Goal: Information Seeking & Learning: Learn about a topic

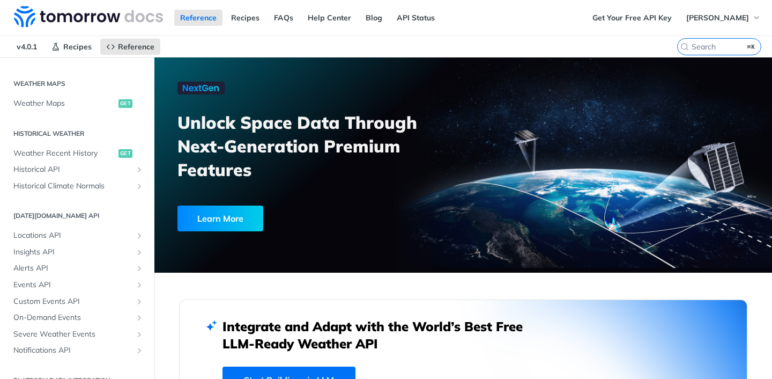
scroll to position [334, 0]
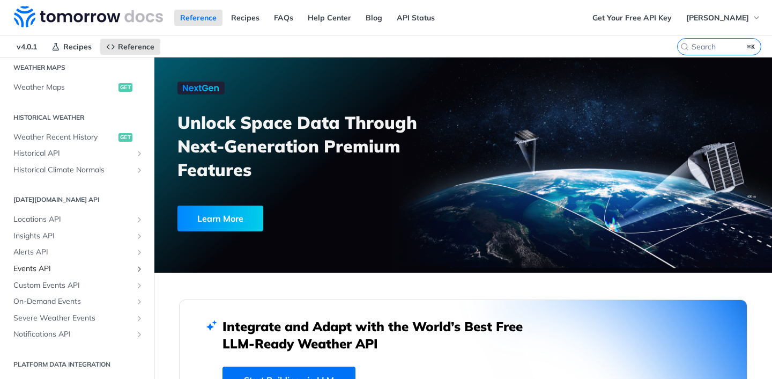
click at [90, 262] on link "Events API" at bounding box center [77, 269] width 138 height 16
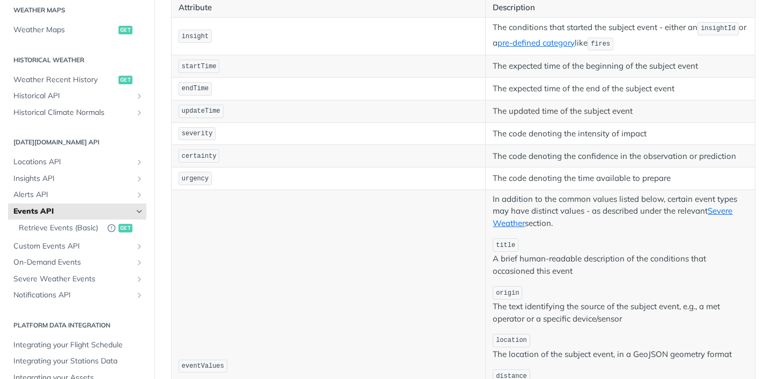
scroll to position [394, 0]
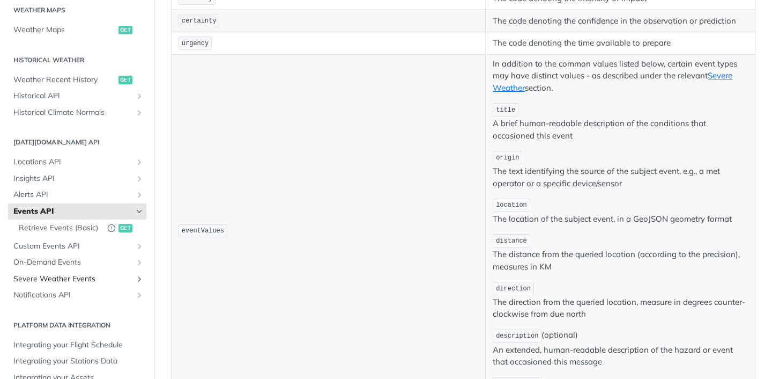
click at [109, 279] on span "Severe Weather Events" at bounding box center [72, 278] width 119 height 11
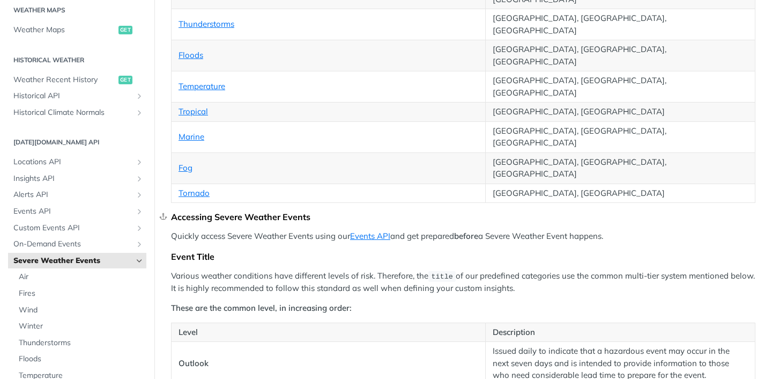
click at [451, 211] on div "Accessing Severe Weather Events" at bounding box center [463, 216] width 584 height 11
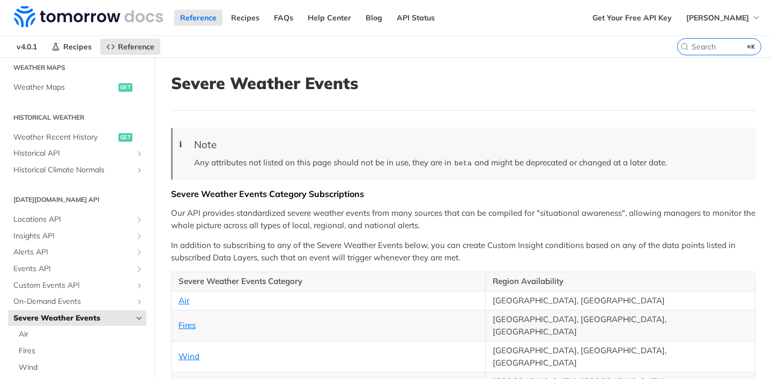
click at [107, 315] on span "Severe Weather Events" at bounding box center [72, 318] width 119 height 11
click at [65, 320] on span "Severe Weather Events" at bounding box center [72, 318] width 119 height 11
click at [235, 165] on p "Any attributes not listed on this page should not be in use, they are in beta a…" at bounding box center [469, 163] width 551 height 12
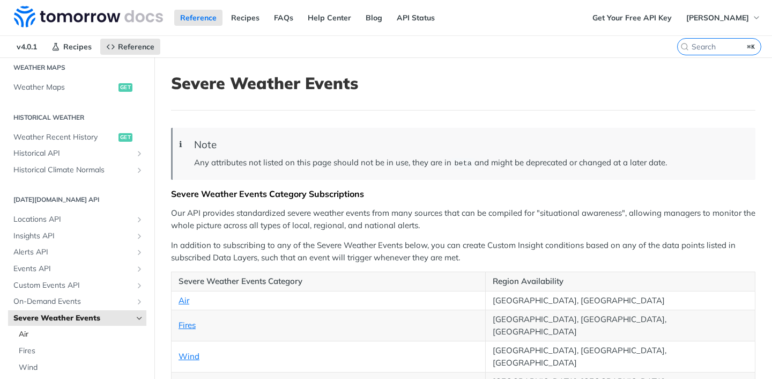
click at [72, 335] on span "Air" at bounding box center [81, 334] width 125 height 11
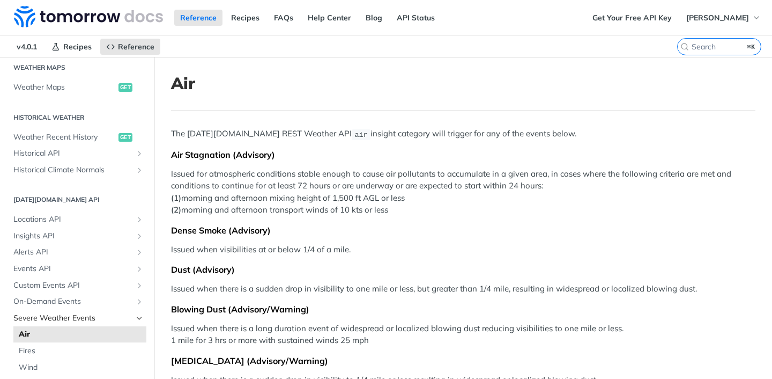
click at [82, 323] on link "Severe Weather Events" at bounding box center [77, 318] width 138 height 16
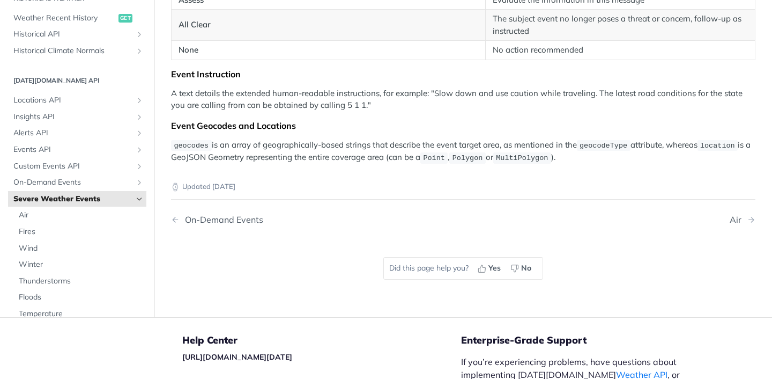
scroll to position [2018, 0]
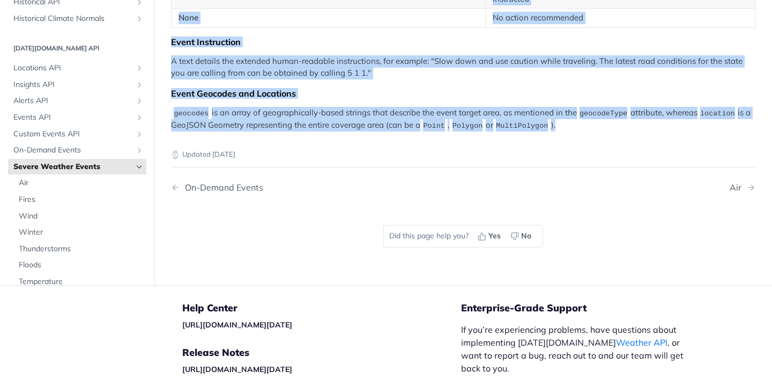
drag, startPoint x: 169, startPoint y: 195, endPoint x: 537, endPoint y: 48, distance: 396.8
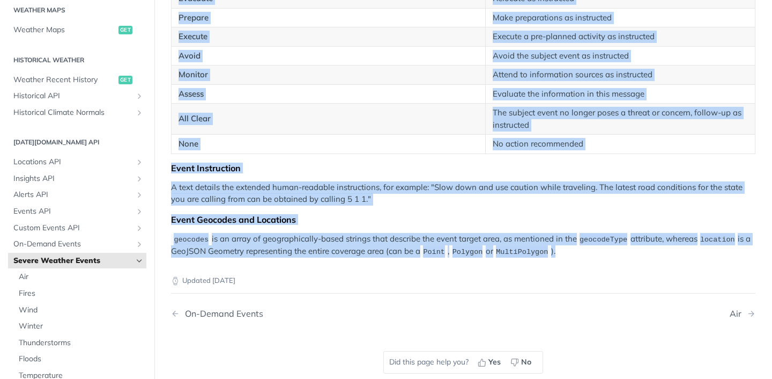
scroll to position [1883, 0]
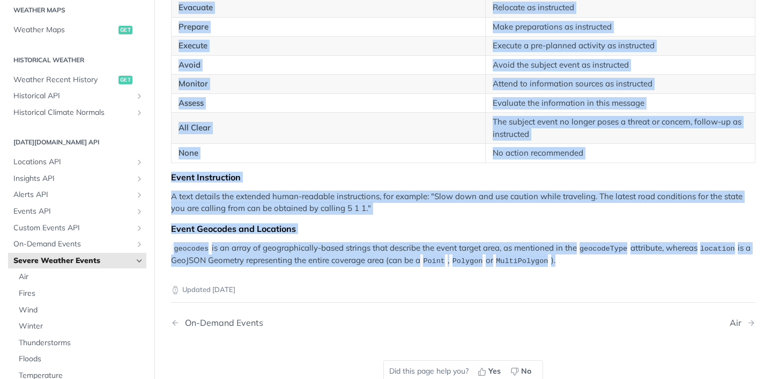
copy div "Severe Weather Events Category Subscriptions Our API provides standardized seve…"
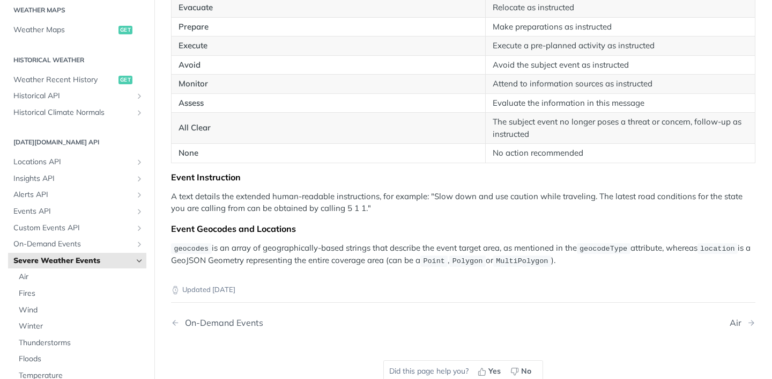
click at [383, 266] on div "Updated [DATE] On-Demand Events Air Did this page help you? Yes No" at bounding box center [463, 334] width 584 height 137
drag, startPoint x: 105, startPoint y: 189, endPoint x: 107, endPoint y: 235, distance: 46.2
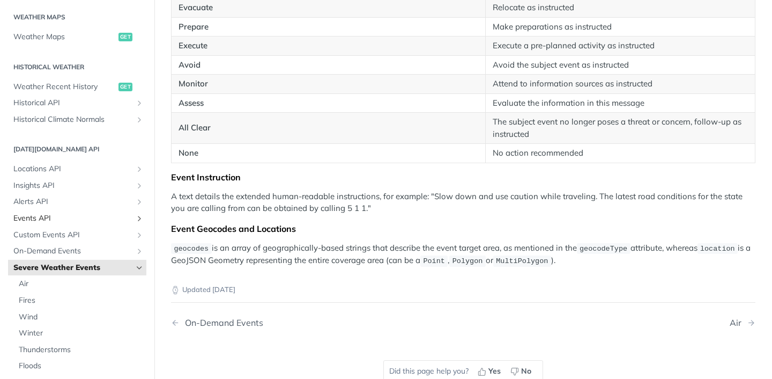
click at [110, 213] on span "Events API" at bounding box center [72, 218] width 119 height 11
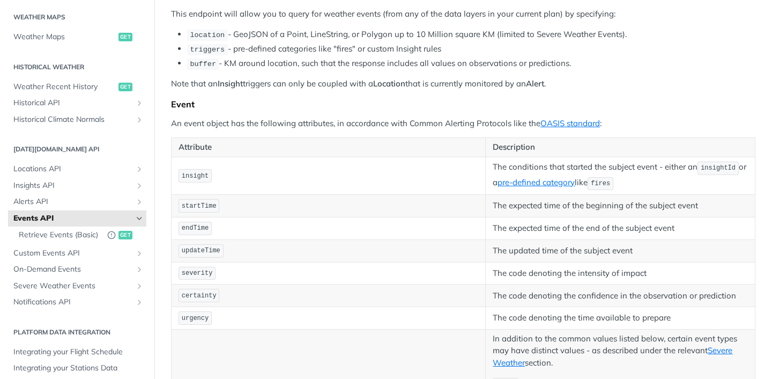
scroll to position [119, 0]
click at [99, 232] on span "Retrieve Events (Basic)" at bounding box center [60, 234] width 83 height 11
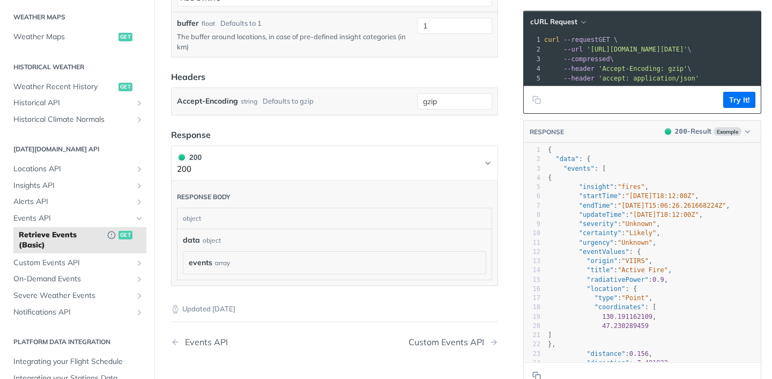
scroll to position [342, 0]
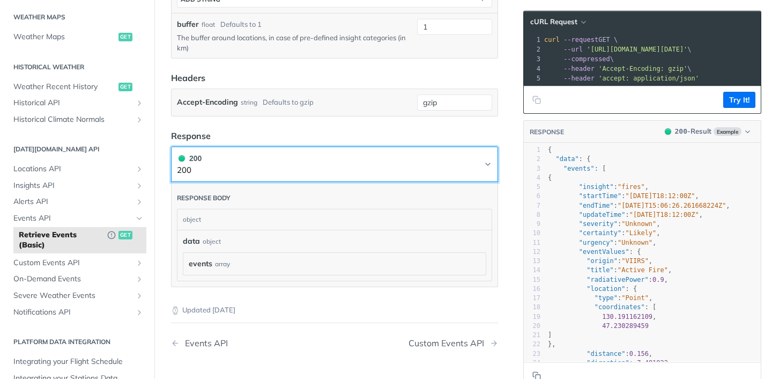
click at [468, 161] on button "200 200" at bounding box center [334, 164] width 315 height 24
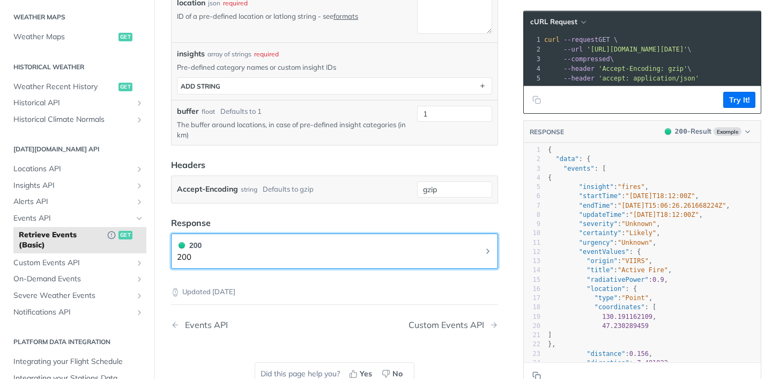
scroll to position [253, 0]
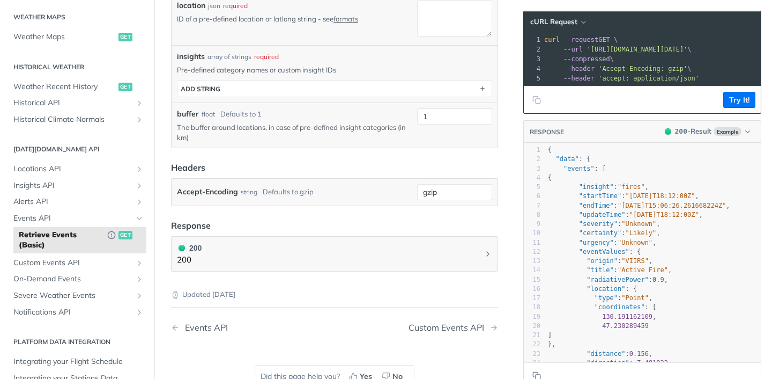
click at [392, 167] on header "Headers" at bounding box center [334, 167] width 327 height 13
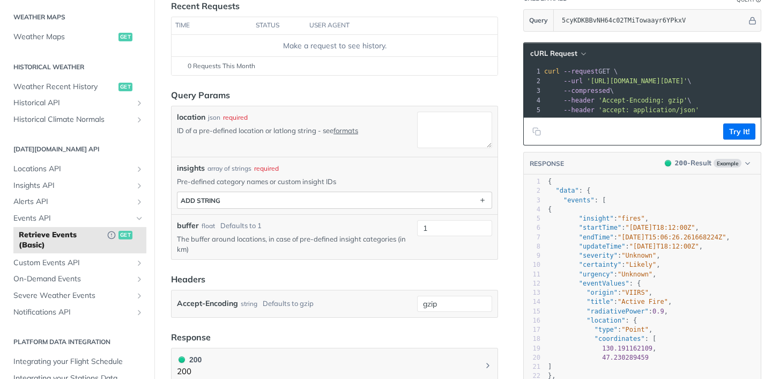
scroll to position [139, 0]
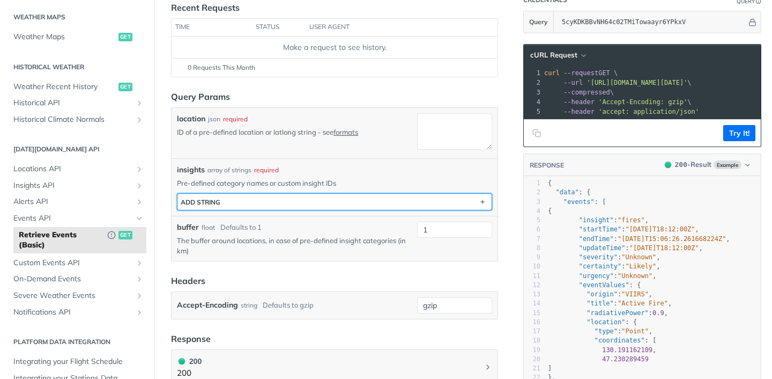
click at [365, 202] on button "ADD string" at bounding box center [334, 202] width 314 height 16
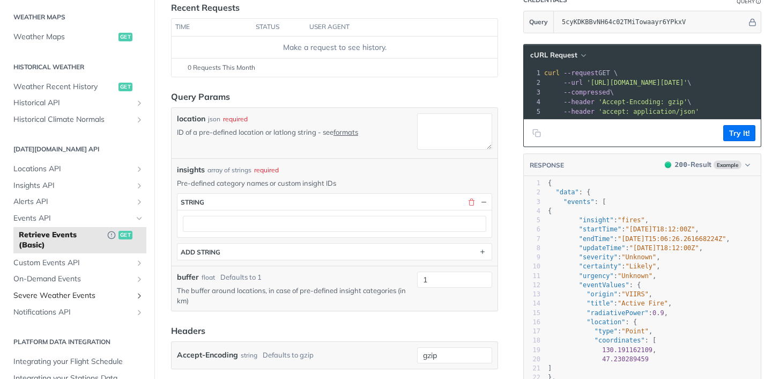
click at [105, 297] on span "Severe Weather Events" at bounding box center [72, 295] width 119 height 11
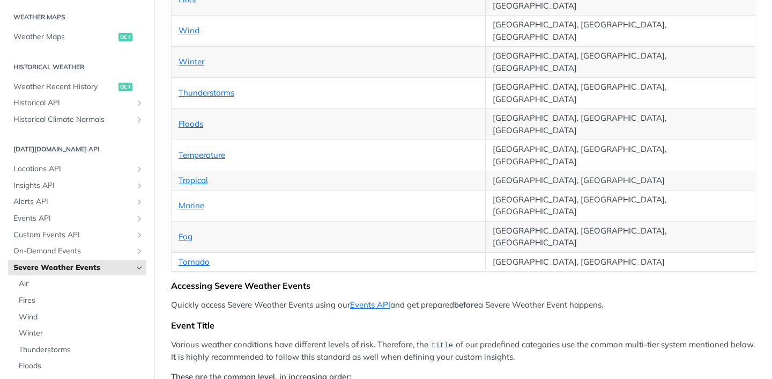
scroll to position [347, 0]
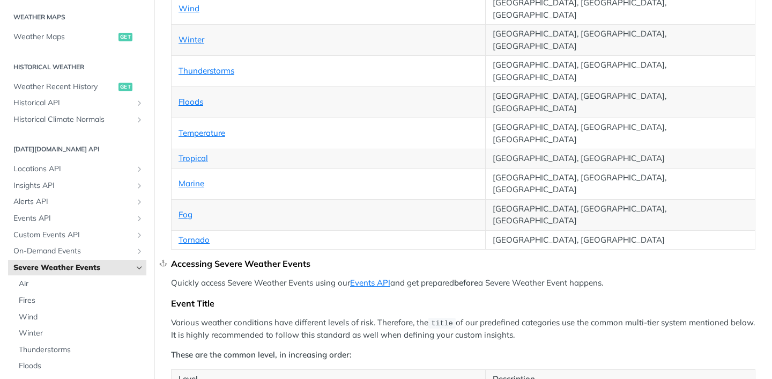
drag, startPoint x: 618, startPoint y: 182, endPoint x: 175, endPoint y: 172, distance: 443.6
click at [559, 316] on p "Various weather conditions have different levels of risk. Therefore, the title …" at bounding box center [463, 328] width 584 height 25
click at [558, 316] on p "Various weather conditions have different levels of risk. Therefore, the title …" at bounding box center [463, 328] width 584 height 25
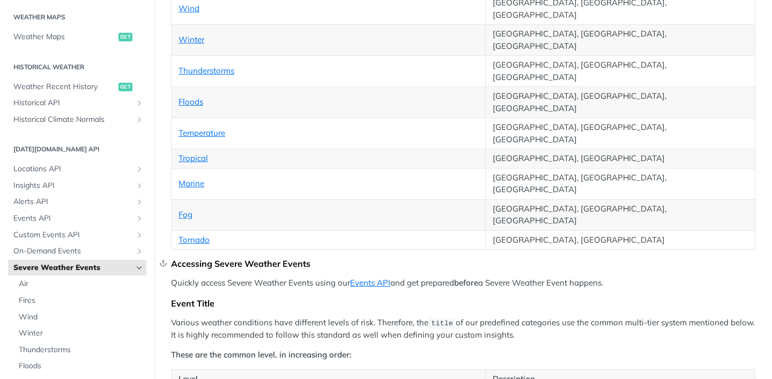
drag, startPoint x: 620, startPoint y: 186, endPoint x: 174, endPoint y: 168, distance: 446.5
copy div "Accessing Severe Weather Events Quickly access Severe Weather Events using our …"
copy link "Events API"
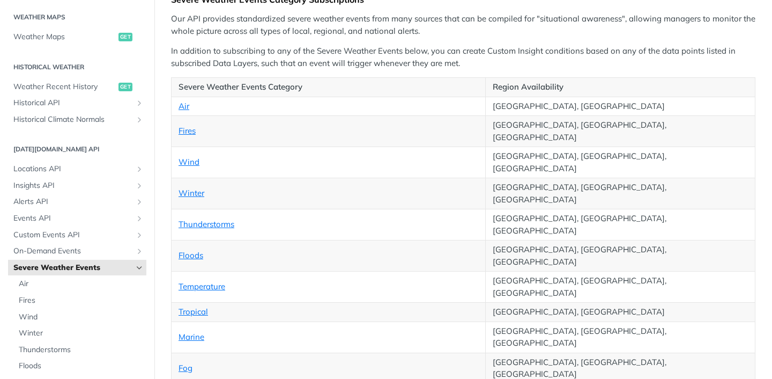
scroll to position [193, 0]
click at [441, 179] on td "Winter" at bounding box center [329, 194] width 314 height 31
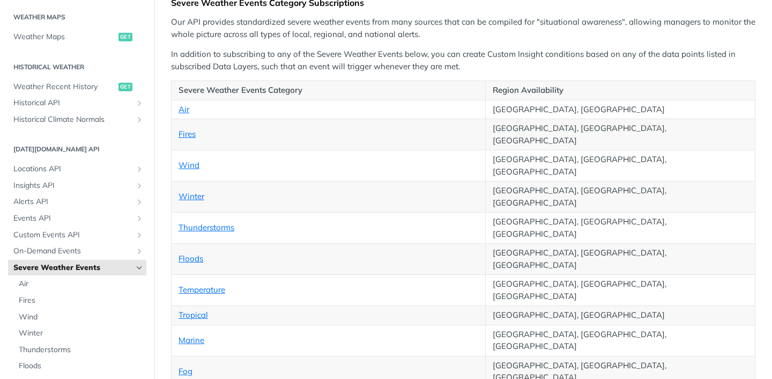
scroll to position [195, 0]
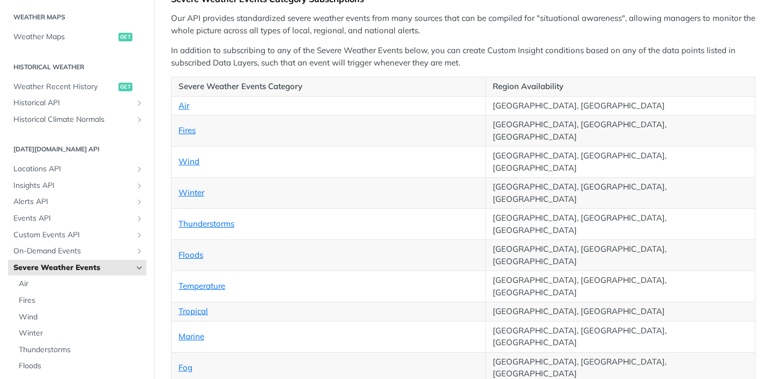
click at [118, 261] on link "Severe Weather Events" at bounding box center [77, 268] width 138 height 16
click at [121, 270] on span "Severe Weather Events" at bounding box center [72, 267] width 119 height 11
click at [149, 268] on div "Fundamentals [DATE][DOMAIN_NAME] APIs Weather Data Layers Core Probabilistic Fo…" at bounding box center [77, 133] width 154 height 867
click at [144, 268] on link "Severe Weather Events" at bounding box center [77, 268] width 138 height 16
click at [141, 267] on icon "Hide subpages for Severe Weather Events" at bounding box center [139, 267] width 9 height 9
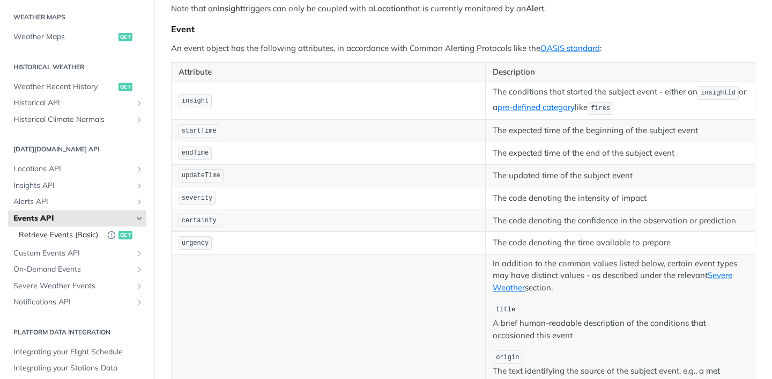
click at [116, 235] on link "Retrieve Events (Basic) get" at bounding box center [79, 235] width 133 height 17
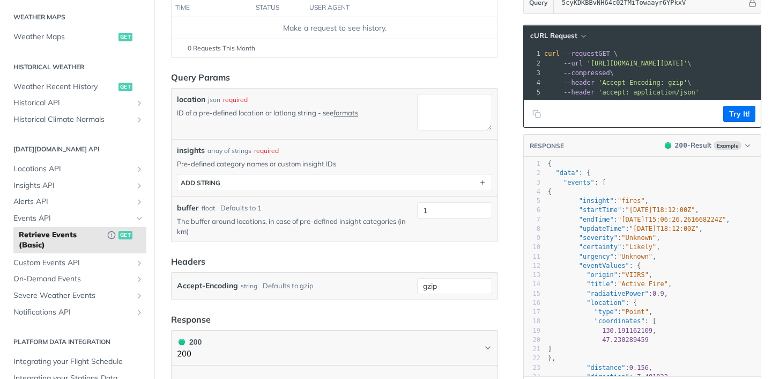
scroll to position [59, 0]
